Goal: Navigation & Orientation: Find specific page/section

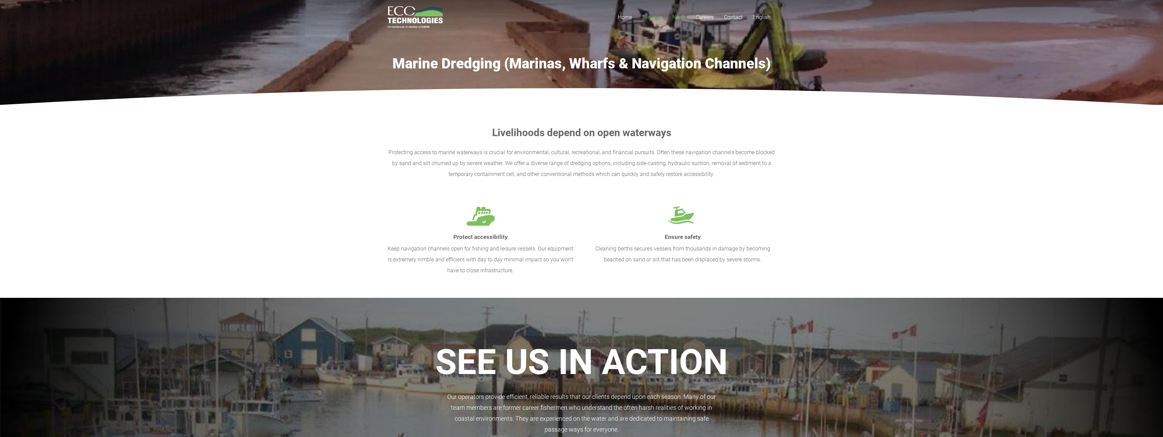
click at [673, 17] on span "News" at bounding box center [678, 17] width 13 height 6
click at [625, 18] on span "Home" at bounding box center [625, 17] width 14 height 6
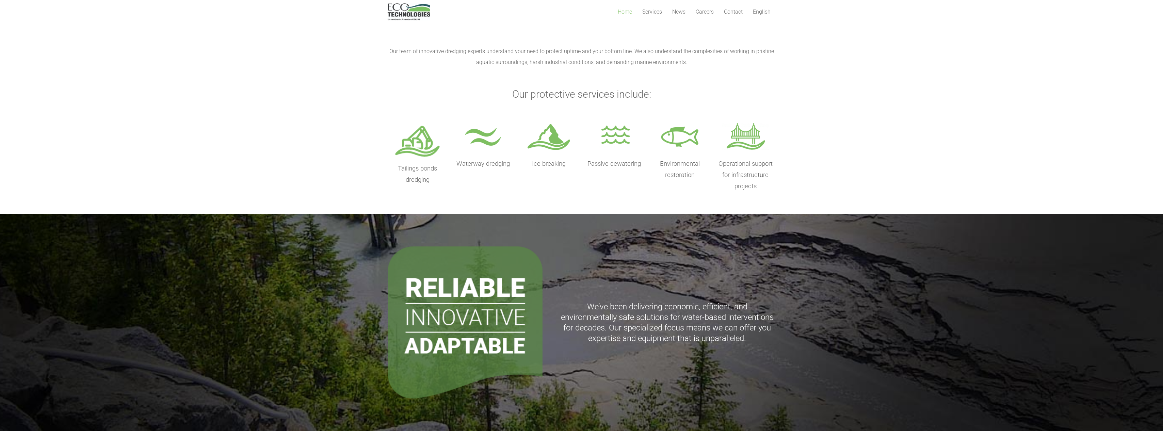
scroll to position [177, 0]
